Goal: Find specific page/section: Find specific page/section

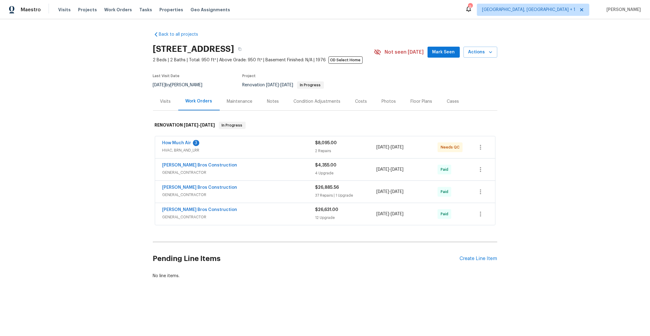
click at [228, 145] on div "How Much Air 3" at bounding box center [238, 143] width 153 height 7
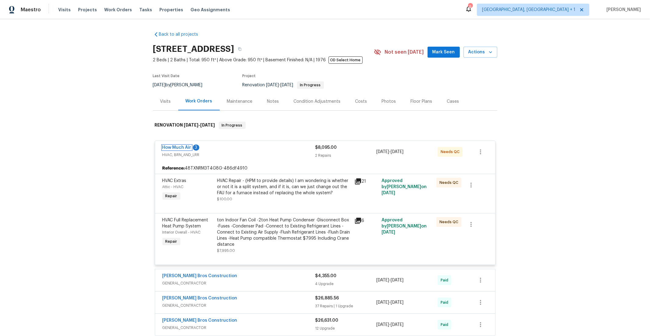
drag, startPoint x: 170, startPoint y: 147, endPoint x: 166, endPoint y: 171, distance: 24.3
click at [171, 147] on link "How Much Air" at bounding box center [176, 147] width 29 height 4
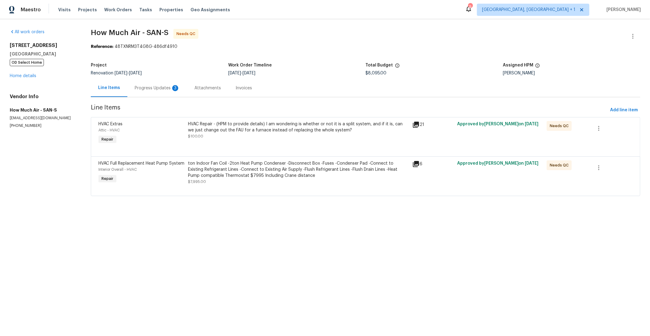
click at [160, 86] on div "Progress Updates 3" at bounding box center [157, 88] width 45 height 6
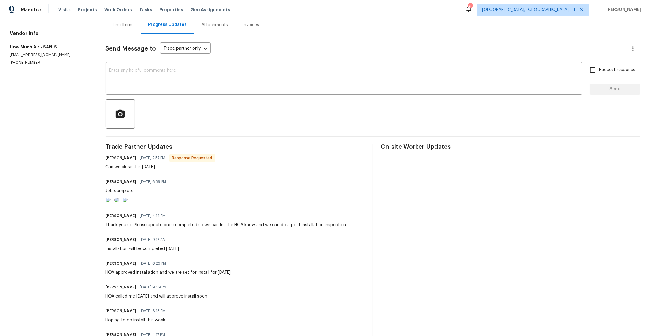
scroll to position [46, 0]
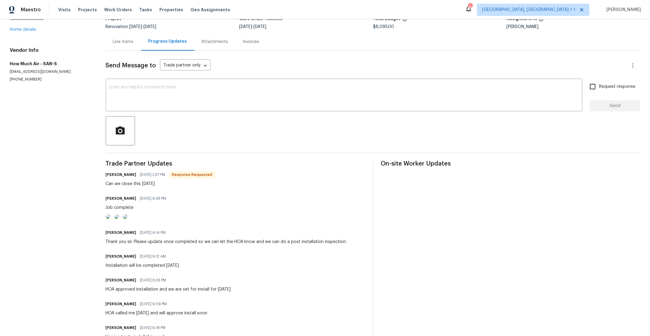
click at [121, 43] on div "Line Items" at bounding box center [123, 42] width 21 height 6
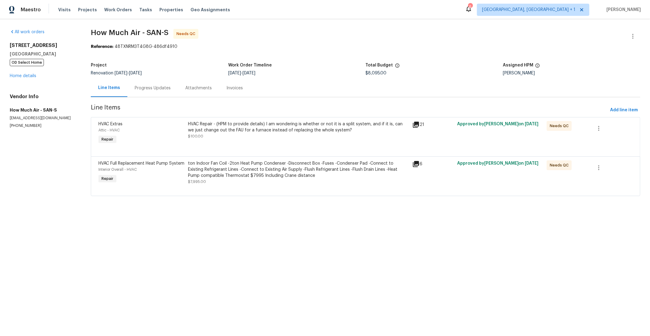
click at [150, 90] on div "Progress Updates" at bounding box center [153, 88] width 36 height 6
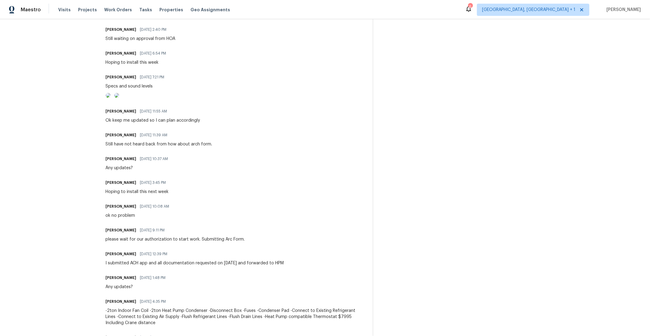
scroll to position [342, 0]
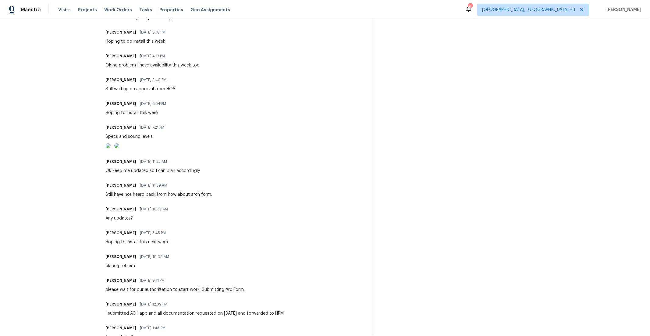
click at [111, 148] on img at bounding box center [108, 145] width 5 height 5
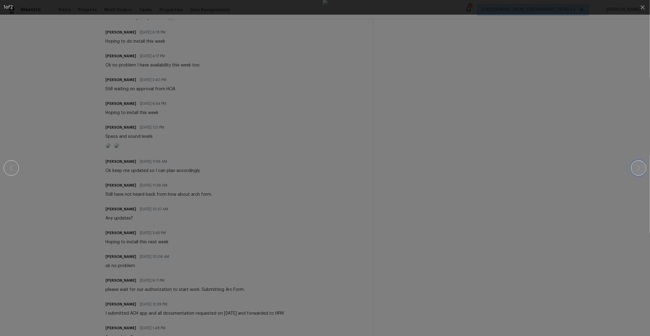
click at [644, 167] on button "button" at bounding box center [638, 167] width 15 height 15
drag, startPoint x: 102, startPoint y: 217, endPoint x: 84, endPoint y: 213, distance: 18.4
click at [102, 217] on div at bounding box center [325, 168] width 598 height 336
drag, startPoint x: 80, startPoint y: 166, endPoint x: 80, endPoint y: 155, distance: 11.3
click at [80, 166] on div at bounding box center [325, 168] width 598 height 336
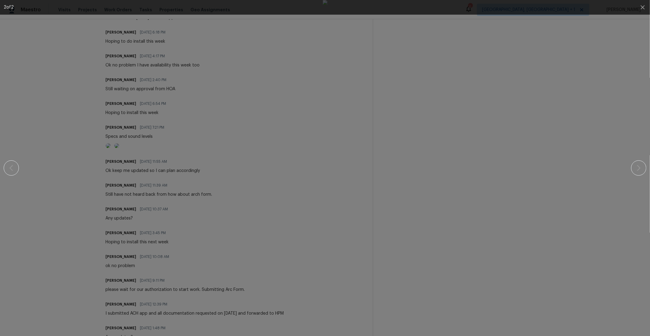
drag, startPoint x: 75, startPoint y: 131, endPoint x: 97, endPoint y: 115, distance: 26.6
click at [75, 131] on div at bounding box center [325, 168] width 598 height 336
click at [640, 8] on icon "button" at bounding box center [642, 7] width 7 height 7
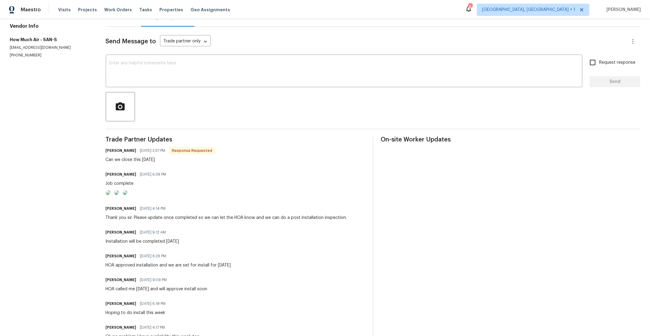
scroll to position [69, 0]
